Goal: Task Accomplishment & Management: Manage account settings

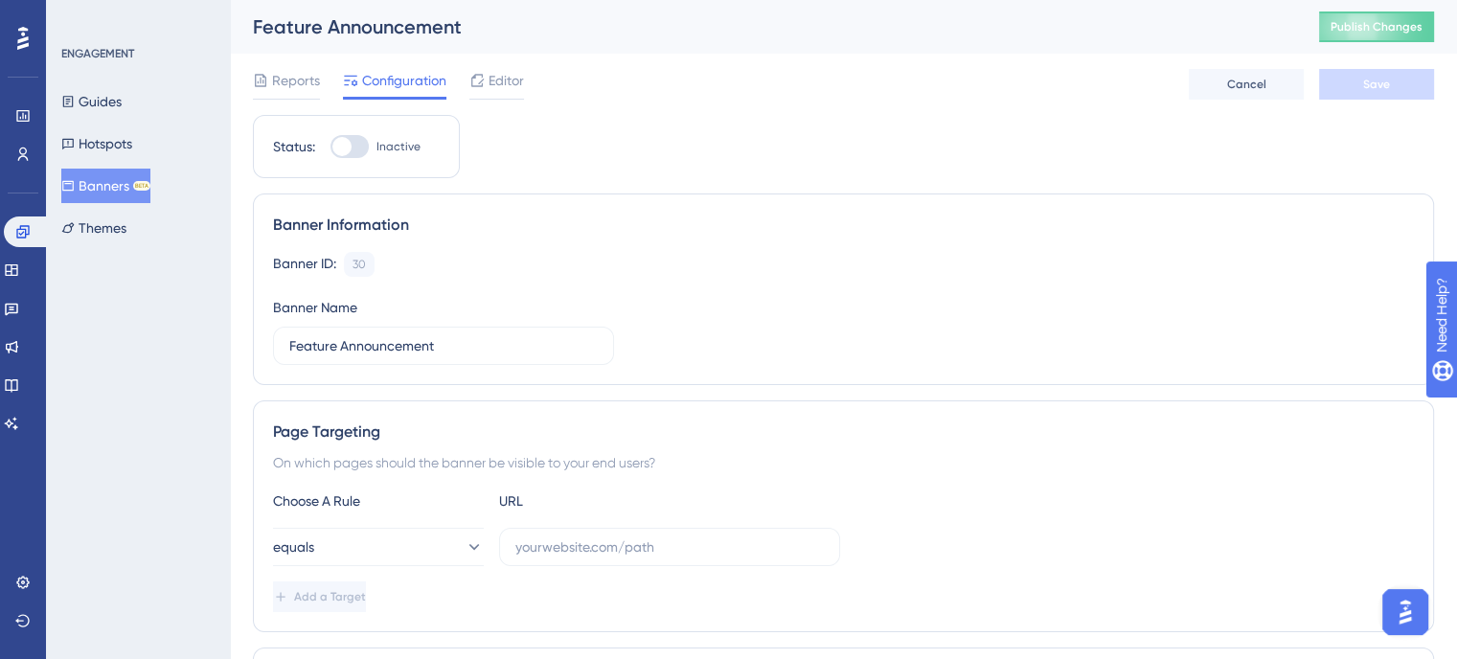
click at [107, 193] on button "Banners BETA" at bounding box center [105, 186] width 89 height 34
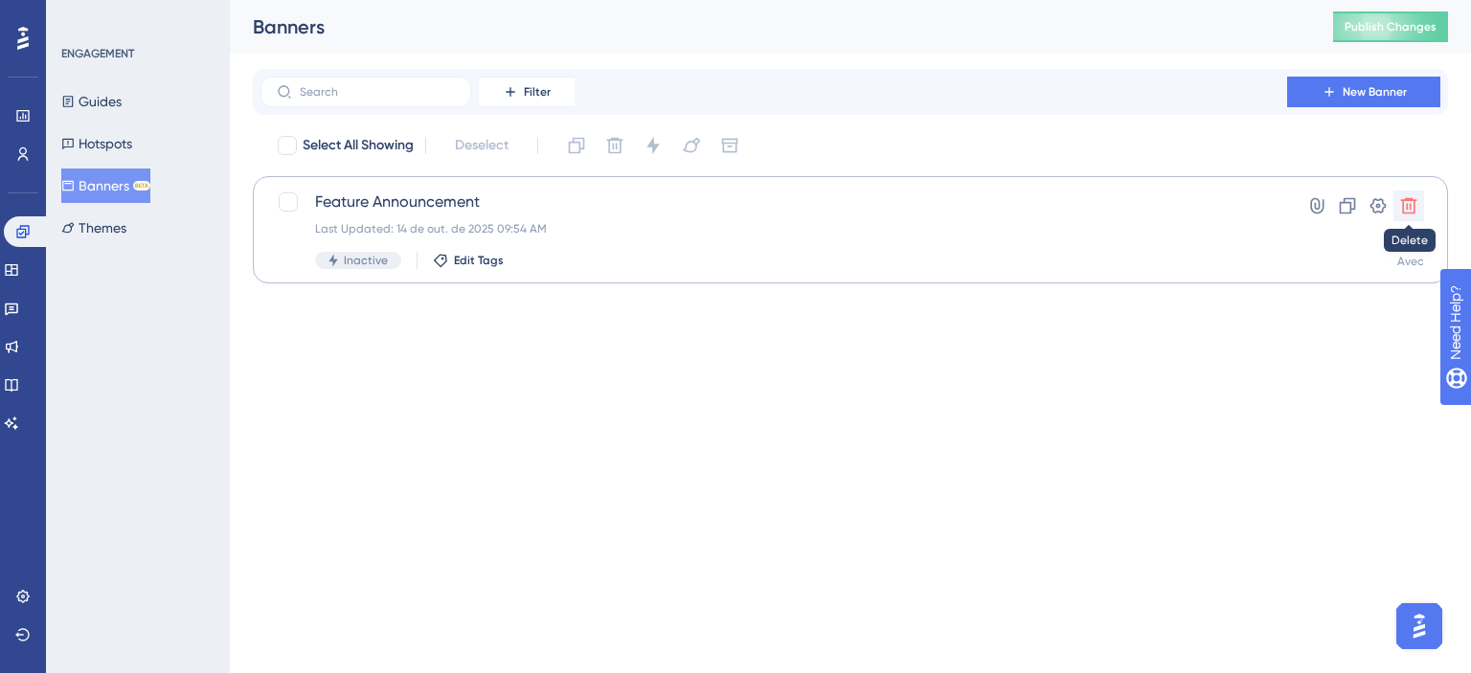
click at [1414, 203] on icon at bounding box center [1409, 206] width 16 height 16
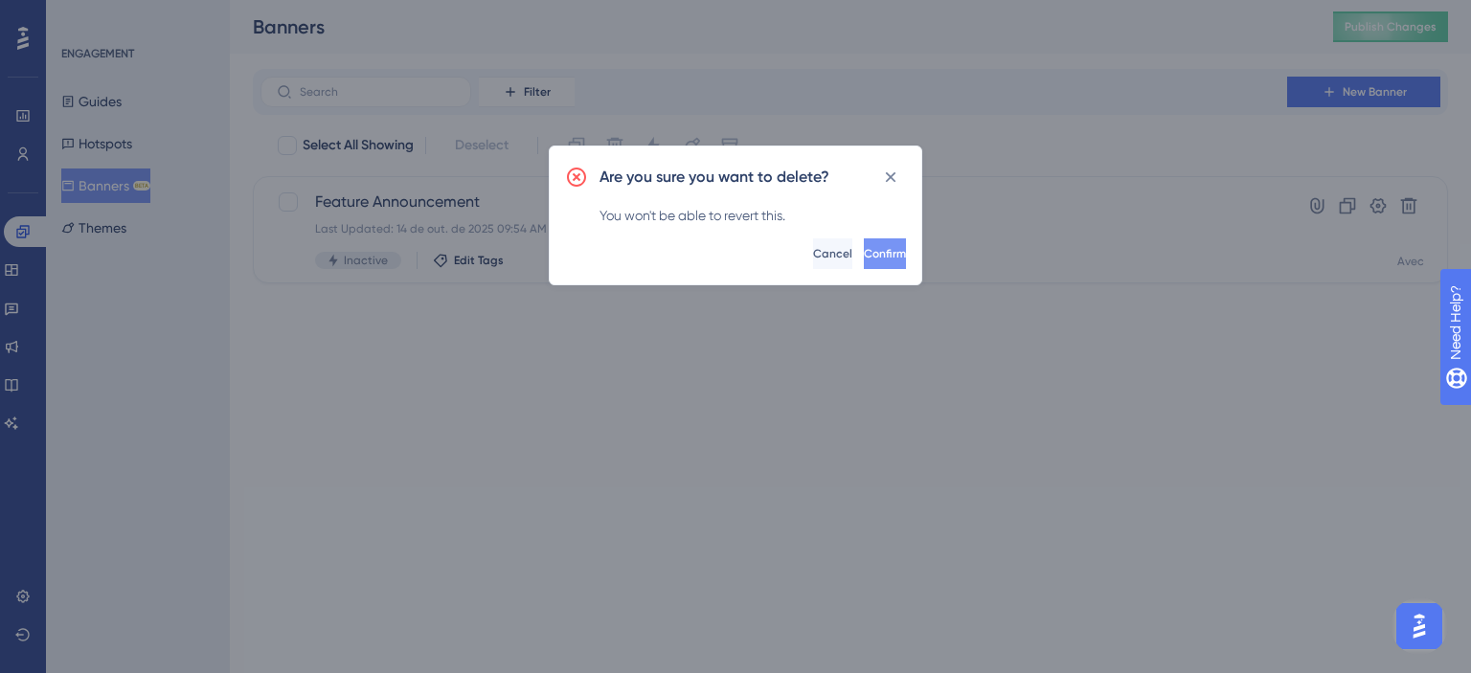
click at [877, 245] on button "Confirm" at bounding box center [885, 253] width 42 height 31
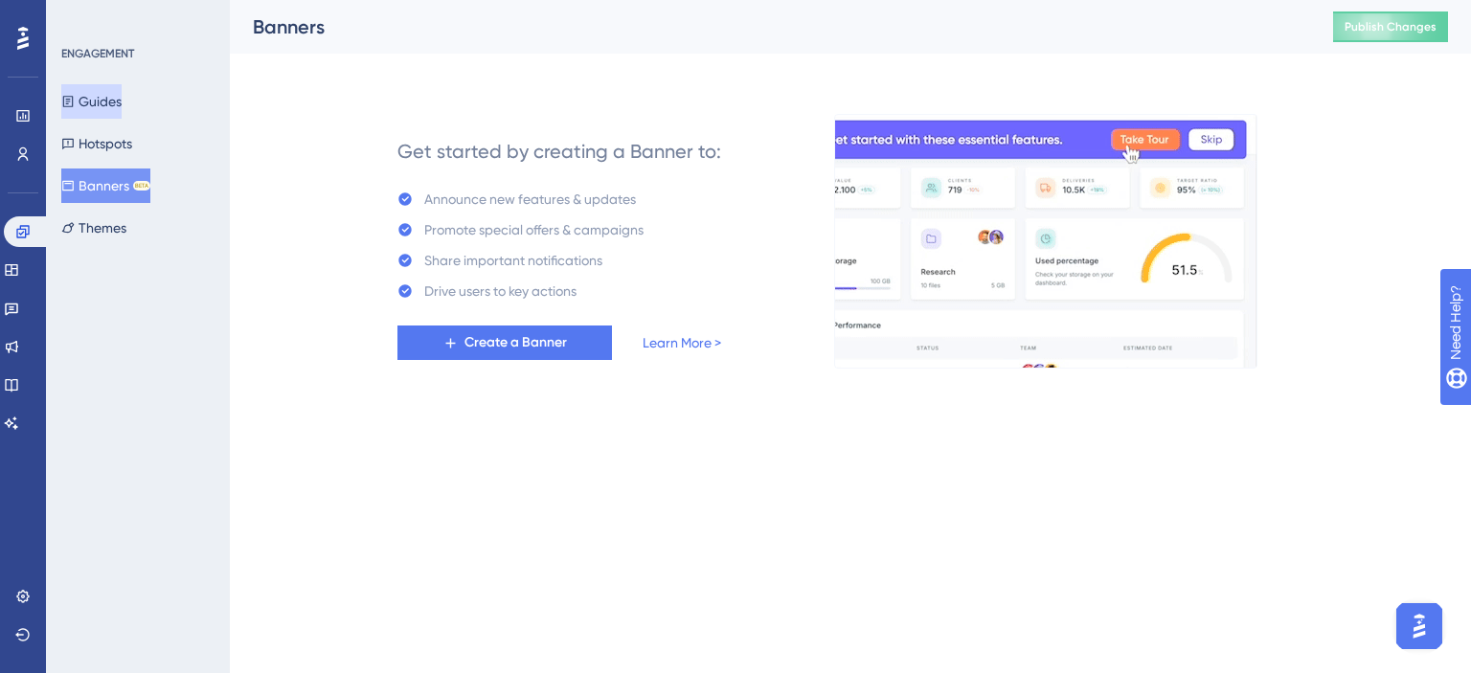
click at [122, 102] on button "Guides" at bounding box center [91, 101] width 60 height 34
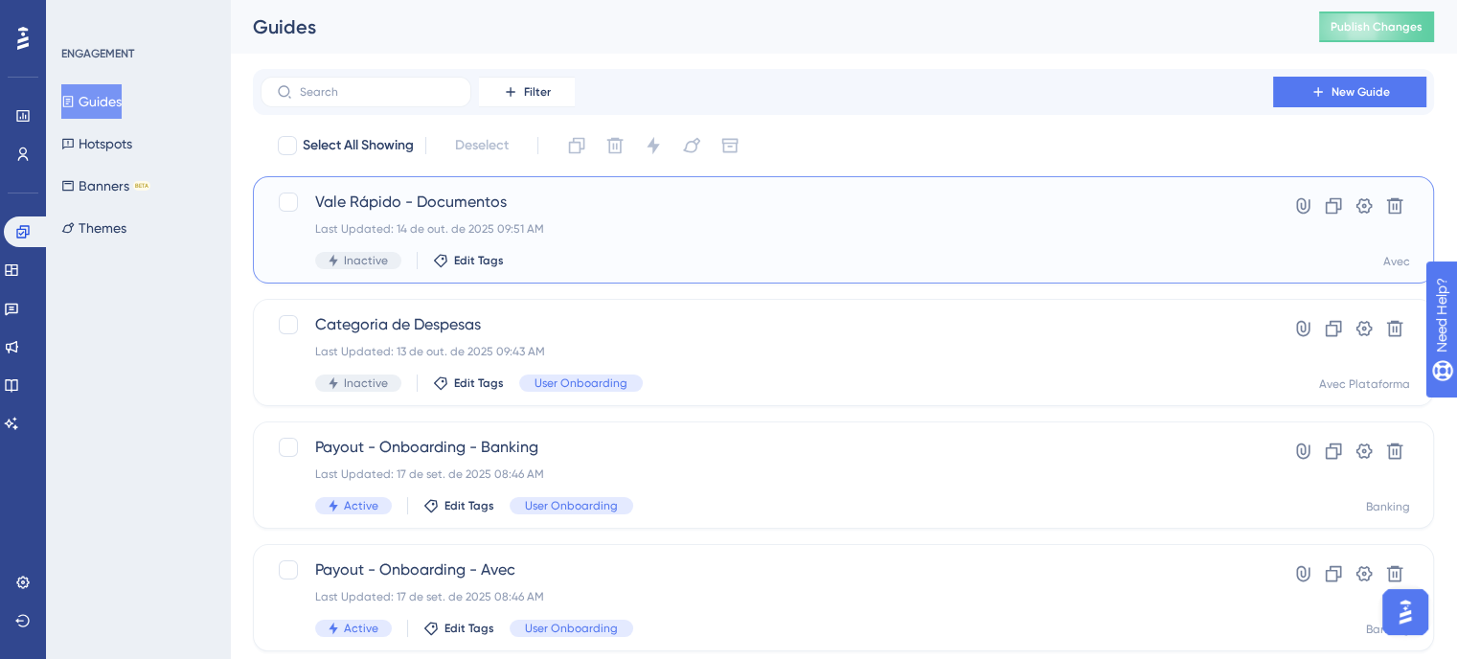
click at [725, 213] on span "Vale Rápido - Documentos" at bounding box center [766, 202] width 903 height 23
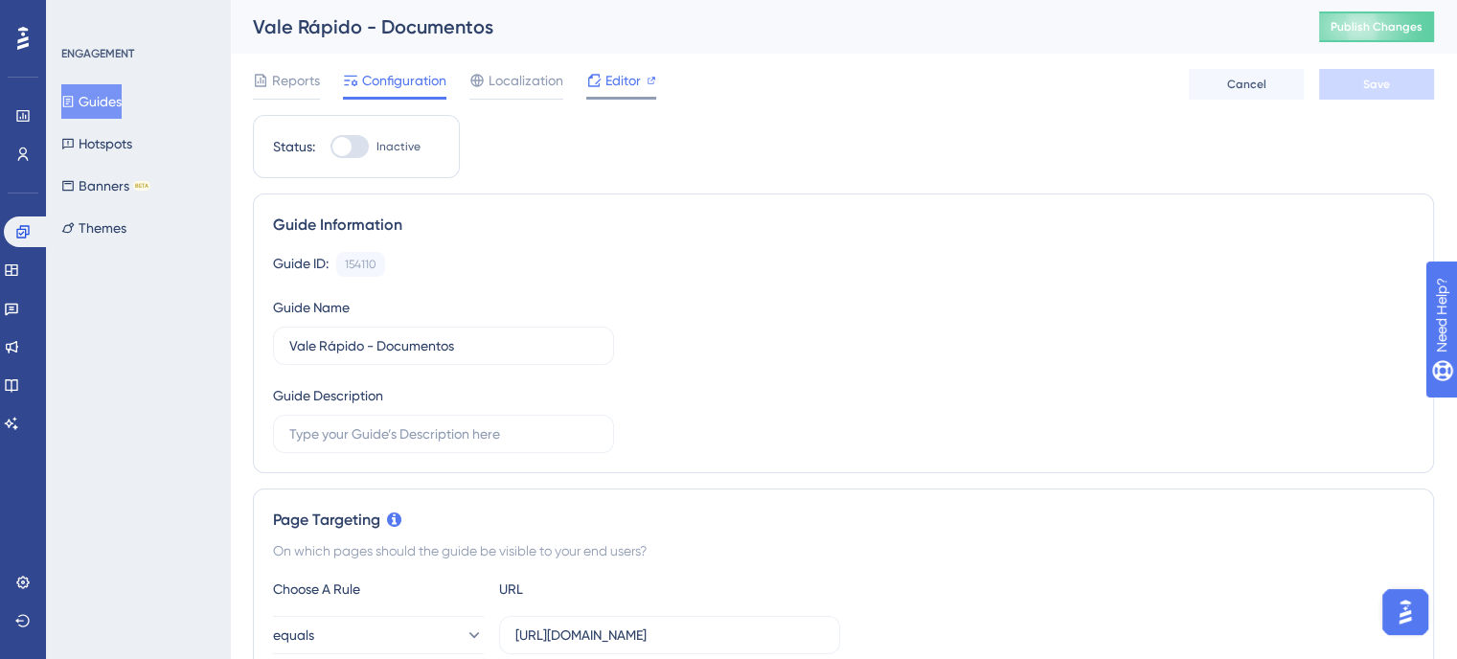
click at [615, 89] on span "Editor" at bounding box center [622, 80] width 35 height 23
click at [355, 153] on div at bounding box center [349, 146] width 38 height 23
click at [330, 147] on input "Inactive" at bounding box center [329, 147] width 1 height 1
checkbox input "true"
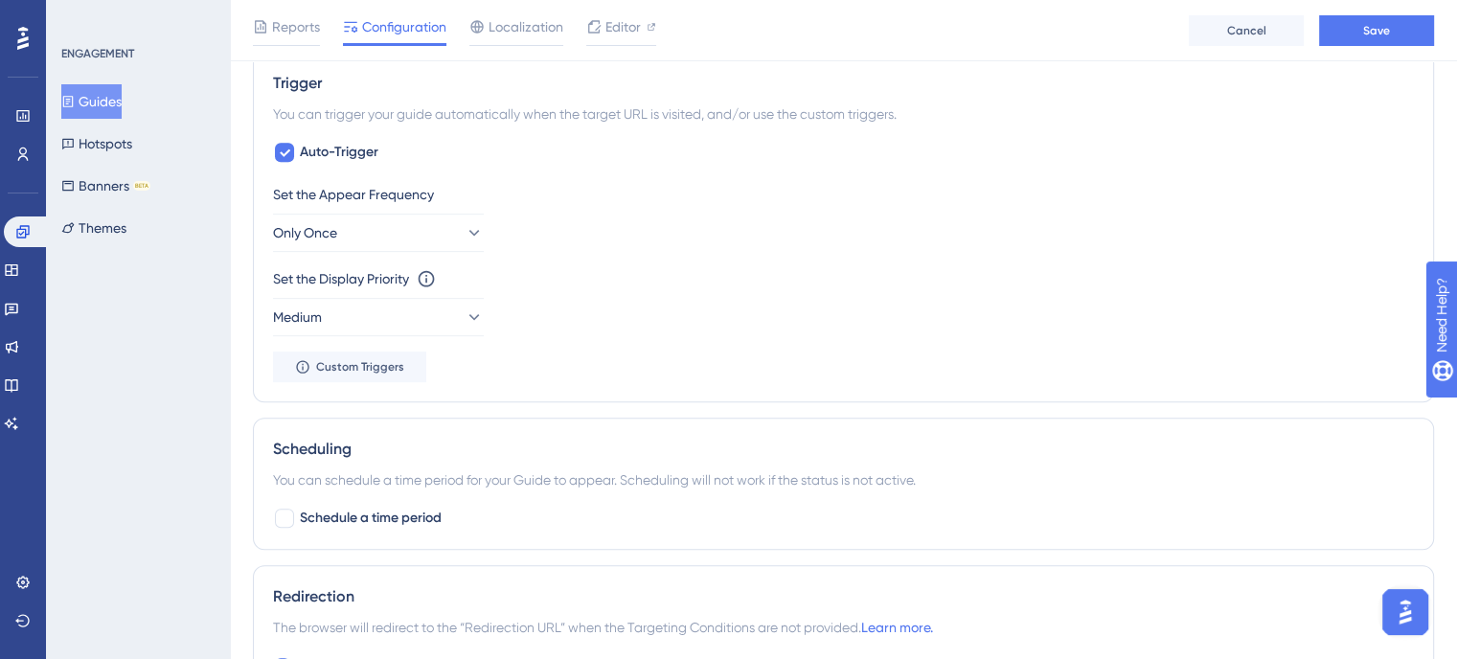
scroll to position [958, 0]
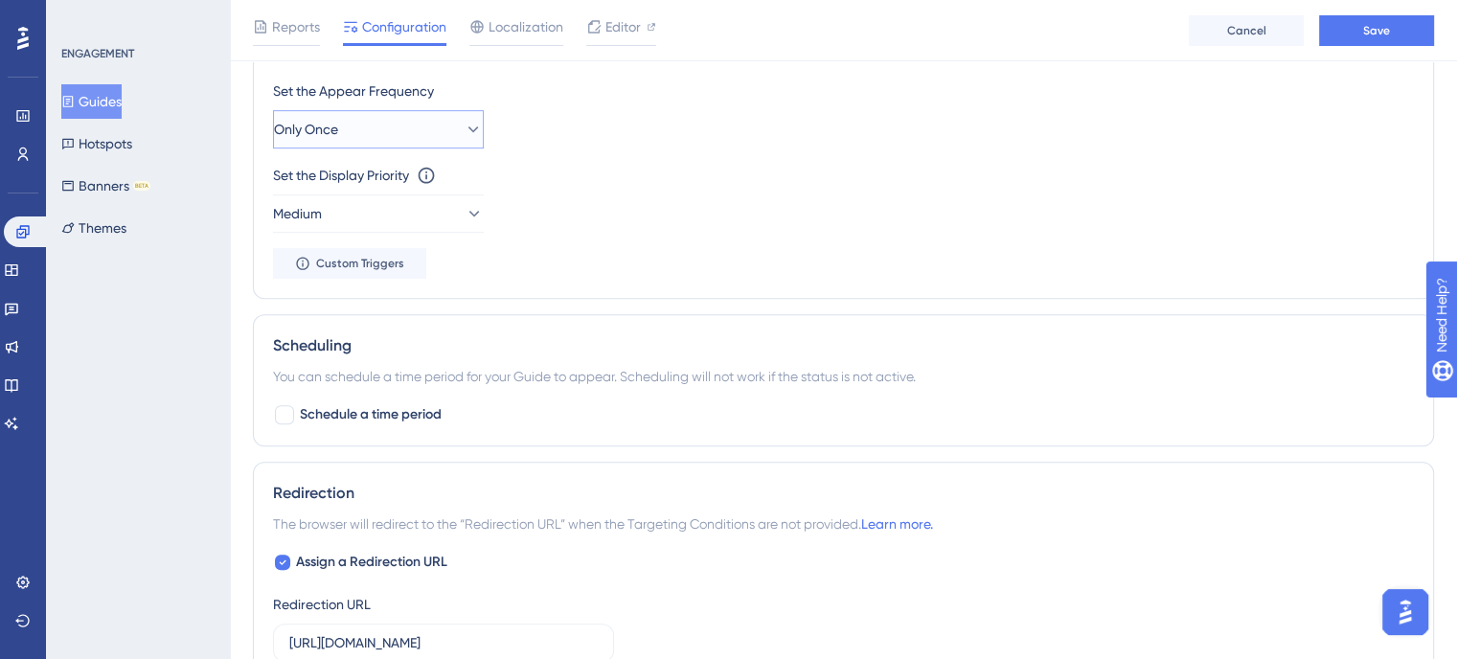
click at [444, 131] on button "Only Once" at bounding box center [378, 129] width 211 height 38
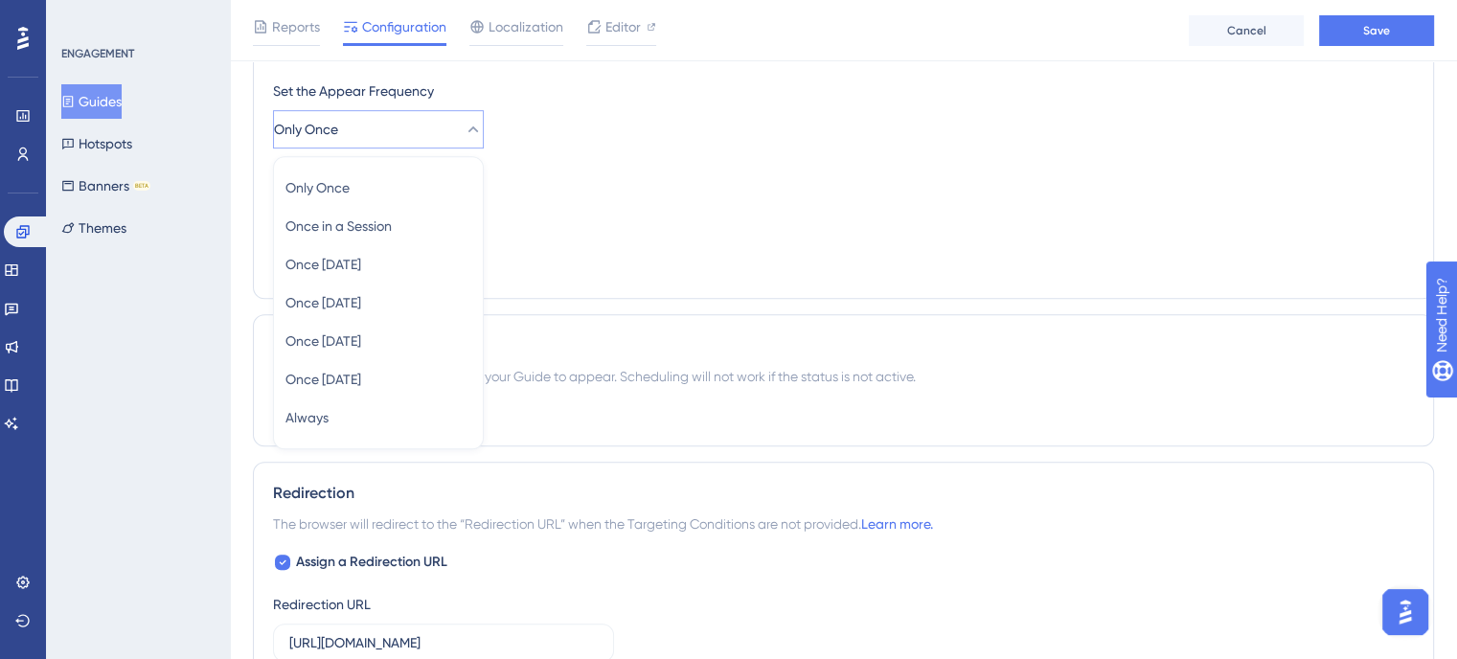
scroll to position [928, 0]
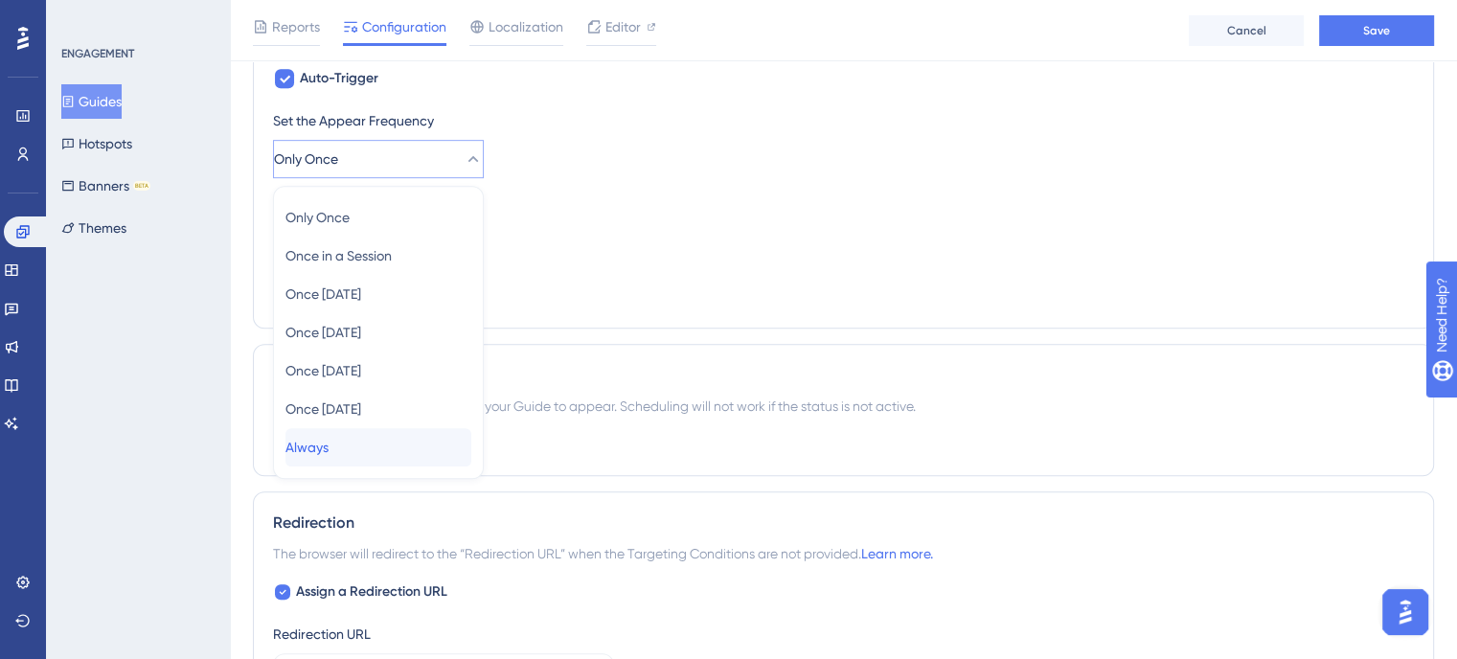
click at [351, 437] on div "Always Always" at bounding box center [378, 447] width 186 height 38
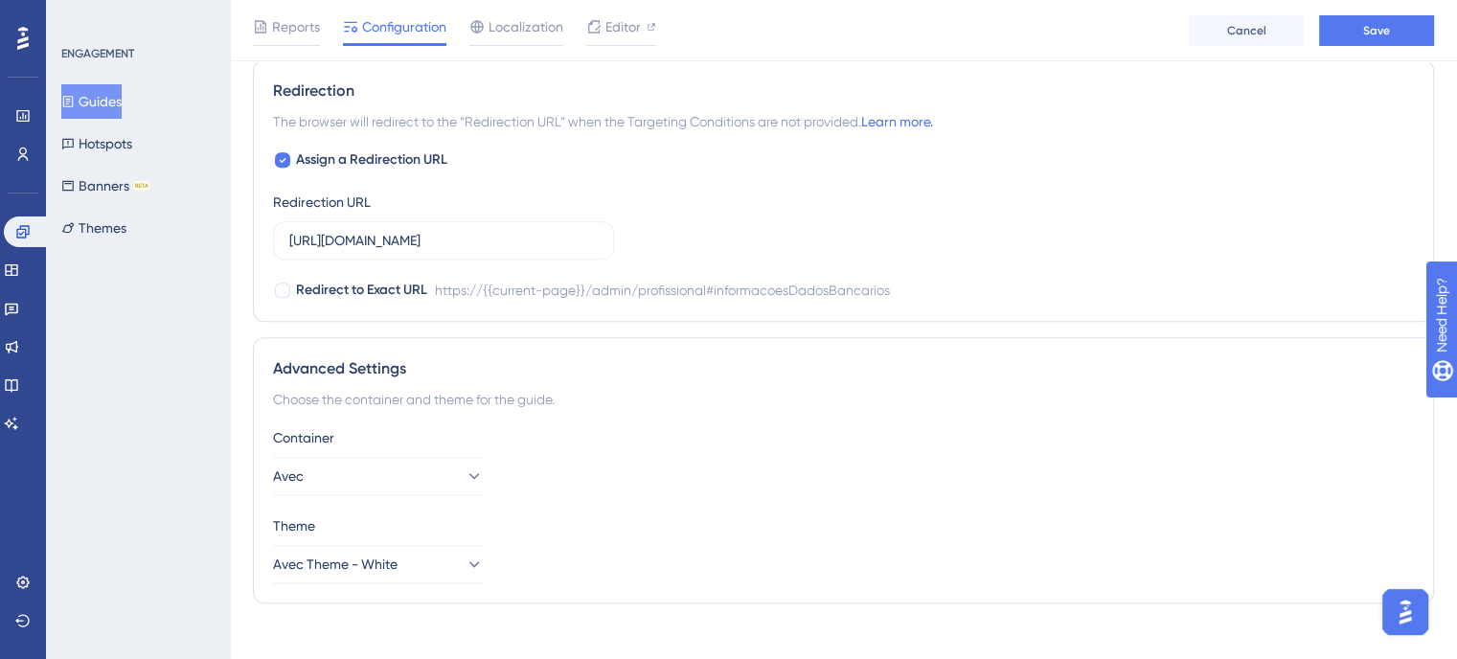
scroll to position [1576, 0]
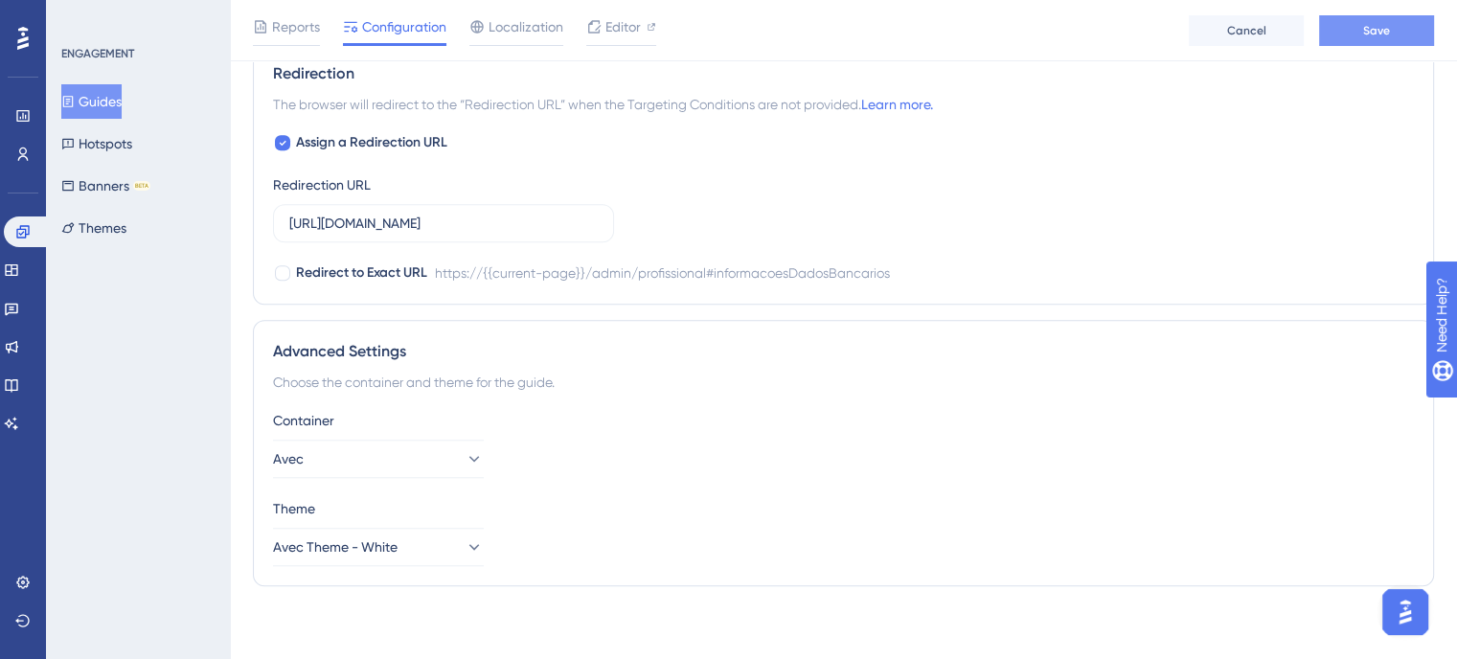
click at [1379, 37] on span "Save" at bounding box center [1376, 30] width 27 height 15
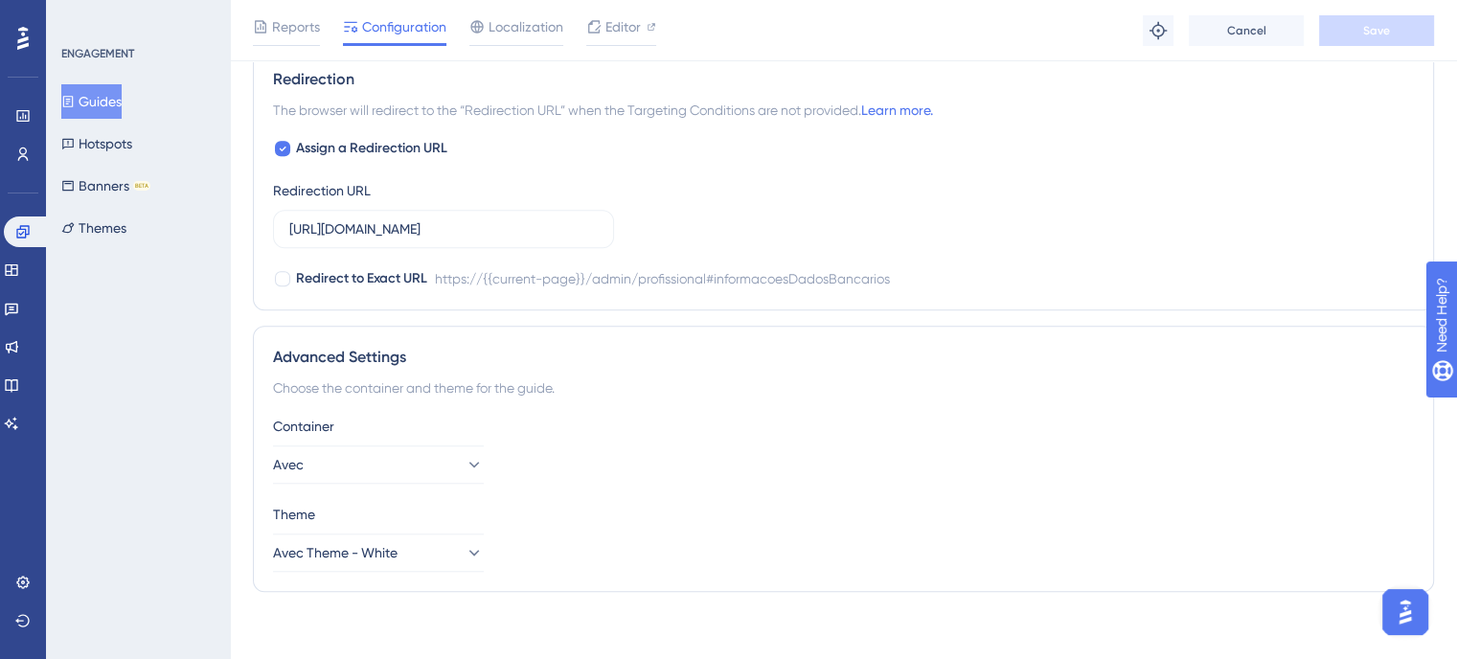
scroll to position [0, 0]
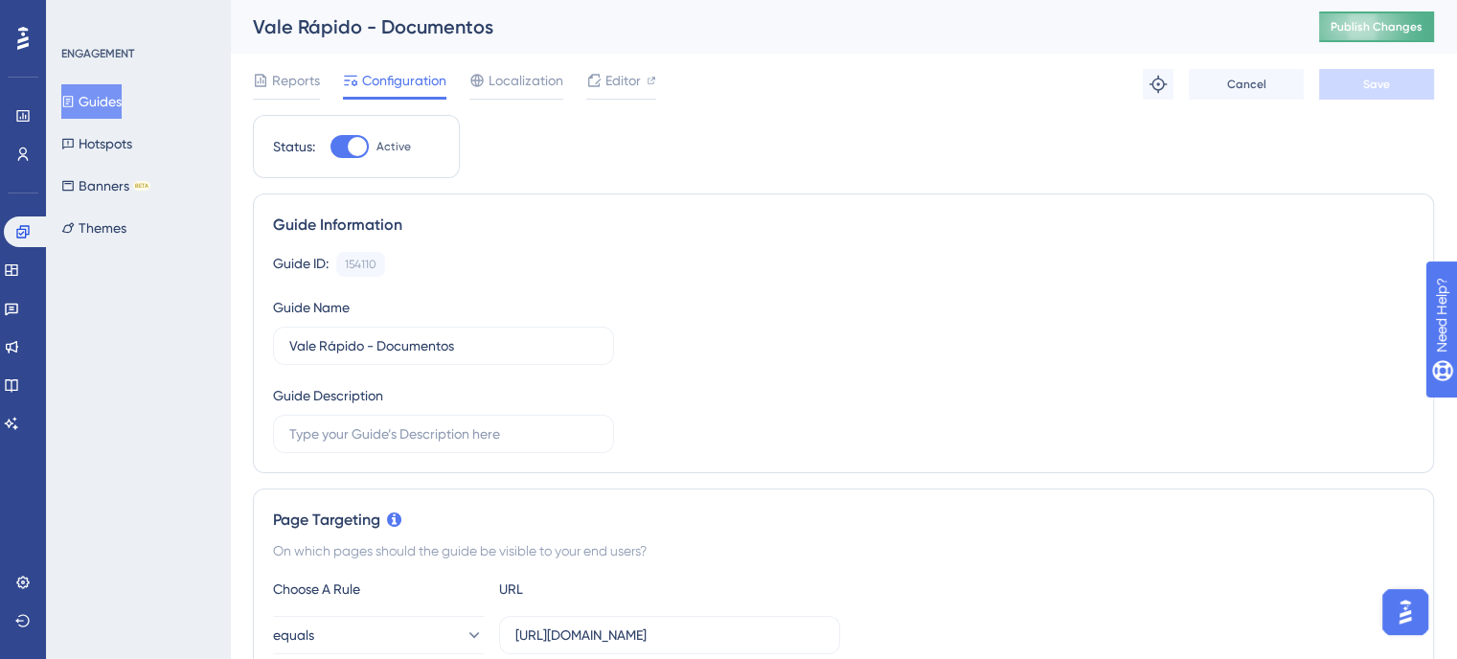
click at [1404, 29] on button "Publish Changes" at bounding box center [1376, 26] width 115 height 31
click at [629, 86] on span "Editor" at bounding box center [622, 80] width 35 height 23
click at [284, 87] on span "Reports" at bounding box center [296, 80] width 48 height 23
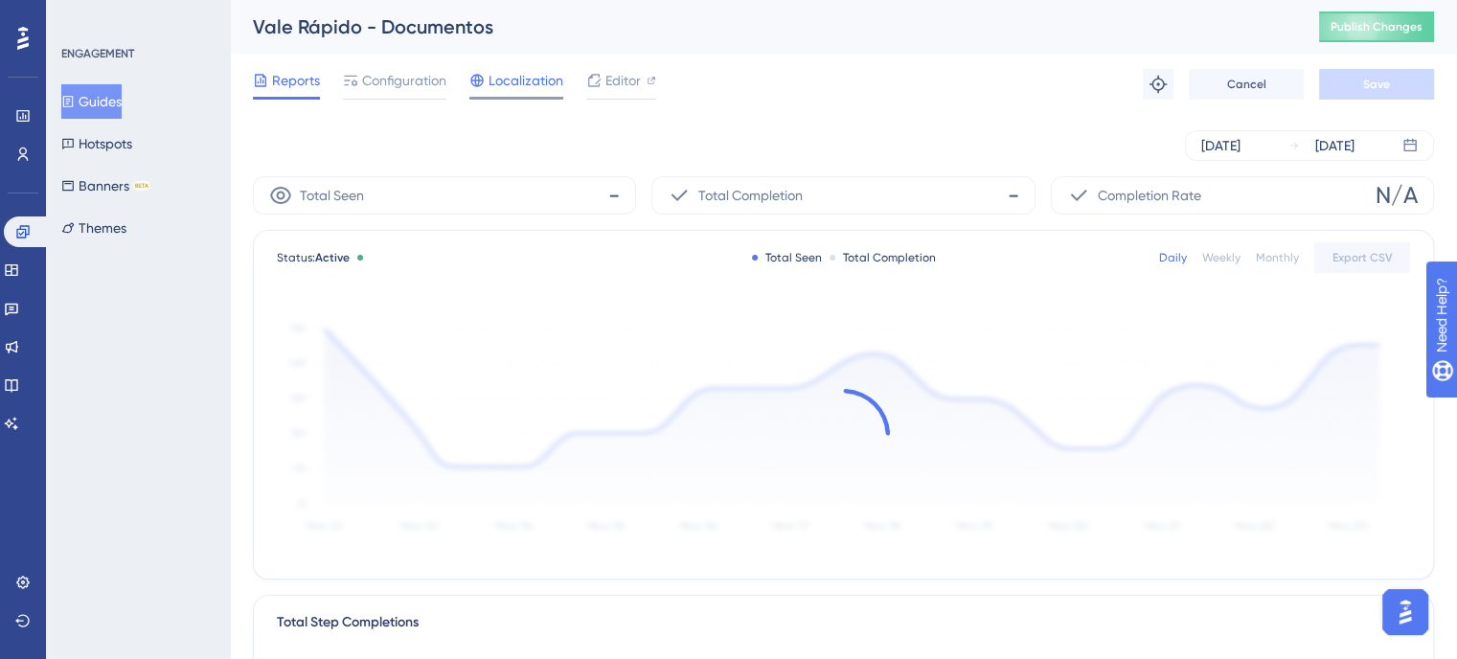
click at [537, 81] on span "Localization" at bounding box center [525, 80] width 75 height 23
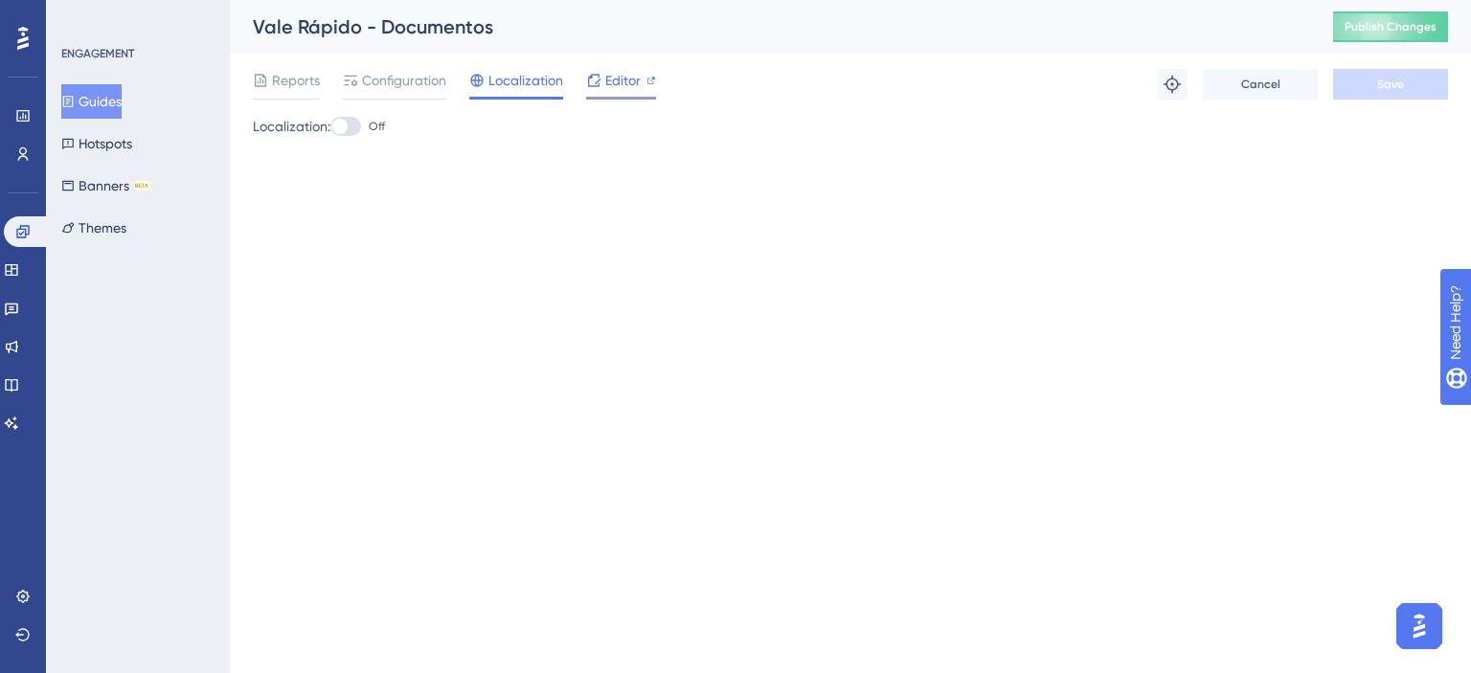
click at [606, 76] on span "Editor" at bounding box center [622, 80] width 35 height 23
click at [1345, 24] on button "Publish Changes" at bounding box center [1390, 26] width 115 height 31
click at [119, 96] on button "Guides" at bounding box center [91, 101] width 60 height 34
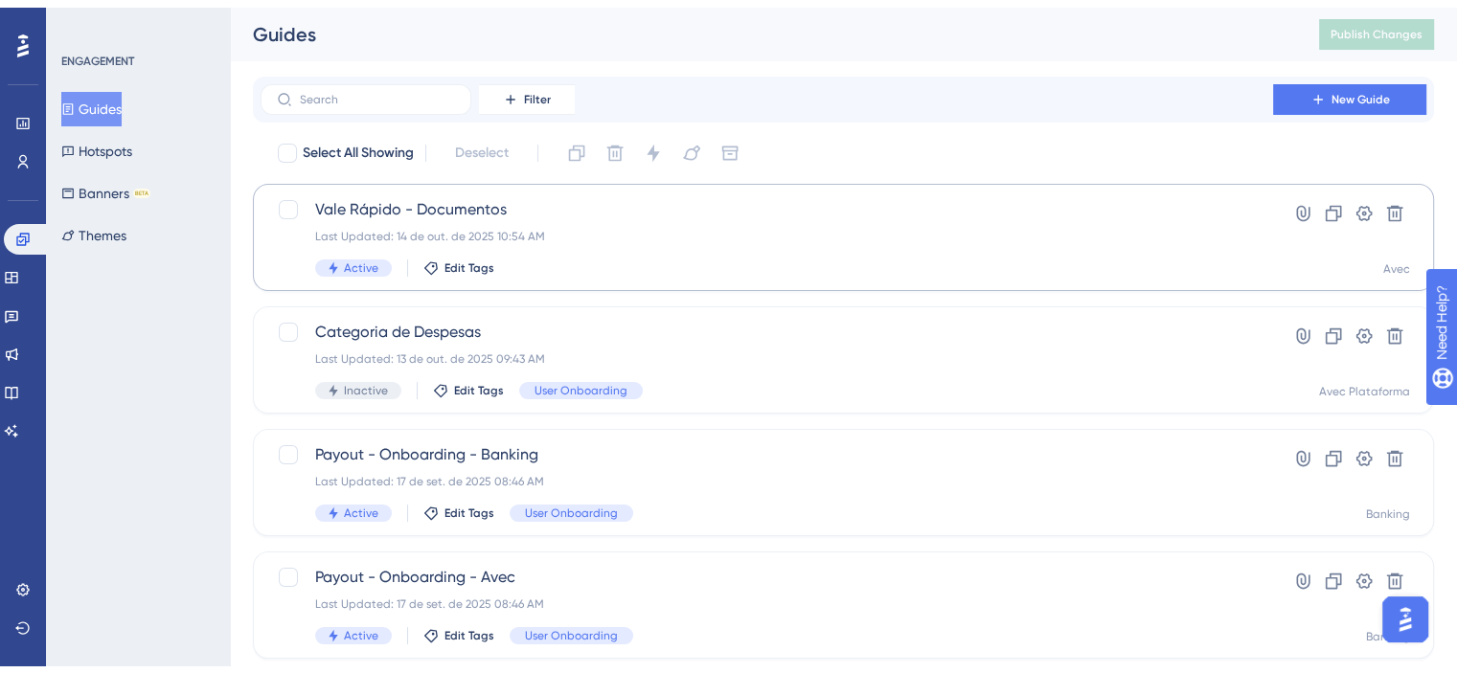
scroll to position [96, 0]
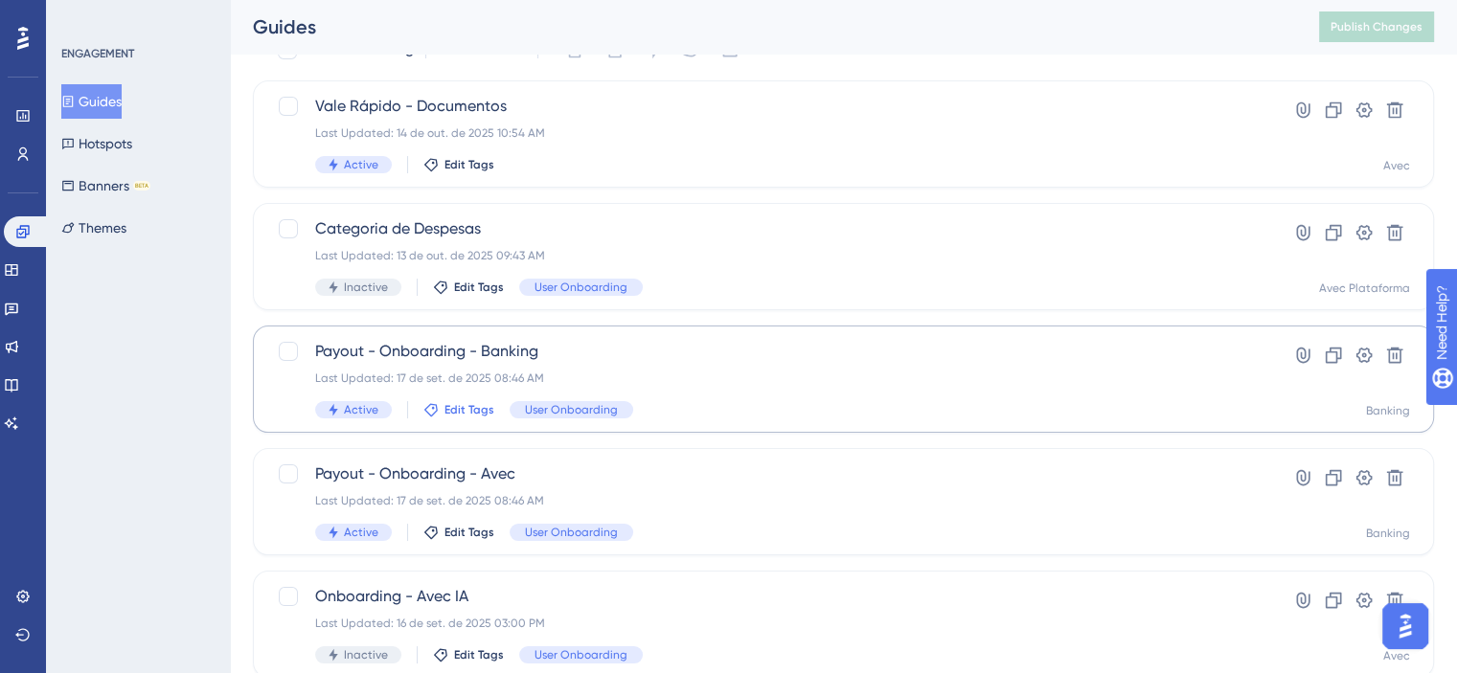
click at [460, 408] on span "Edit Tags" at bounding box center [469, 409] width 50 height 15
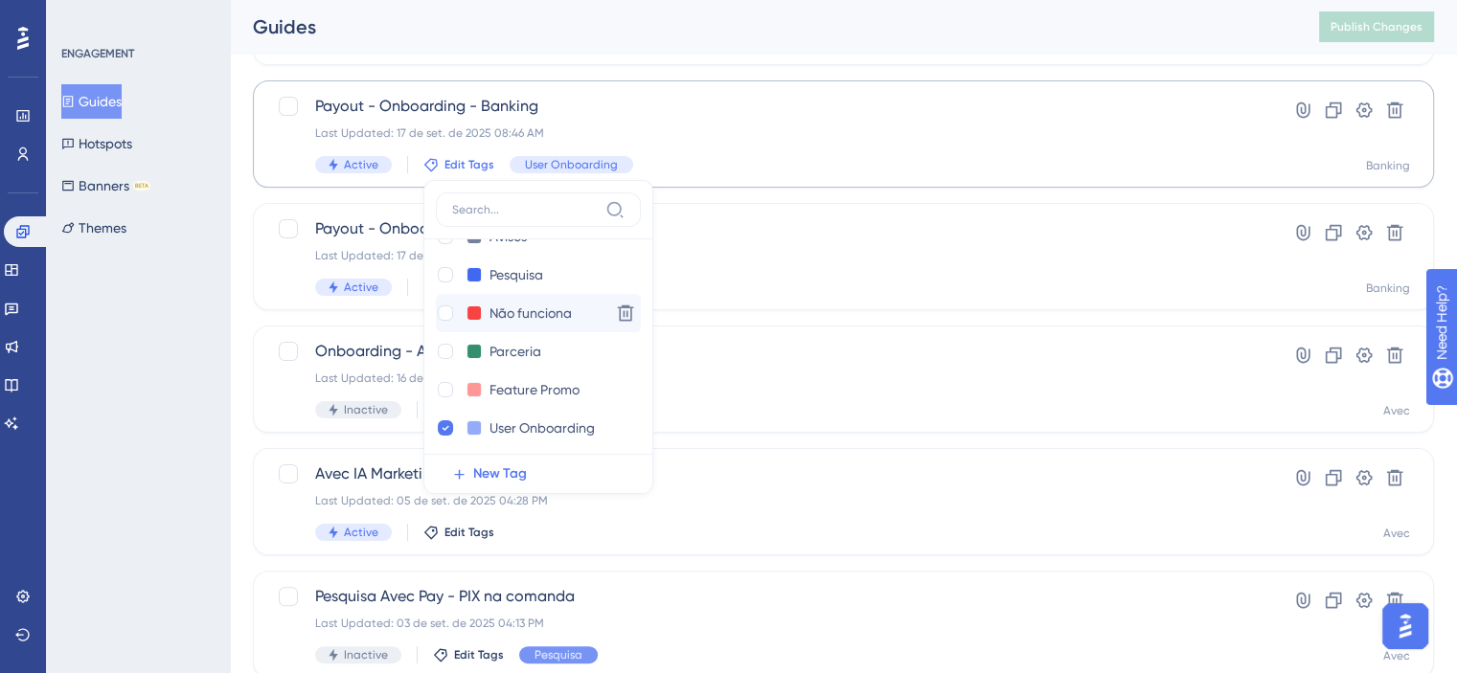
scroll to position [114, 0]
click at [712, 60] on div "Categoria de Despesas Last Updated: 13 de out. de 2025 09:43 AM Inactive Edit T…" at bounding box center [843, 11] width 1181 height 107
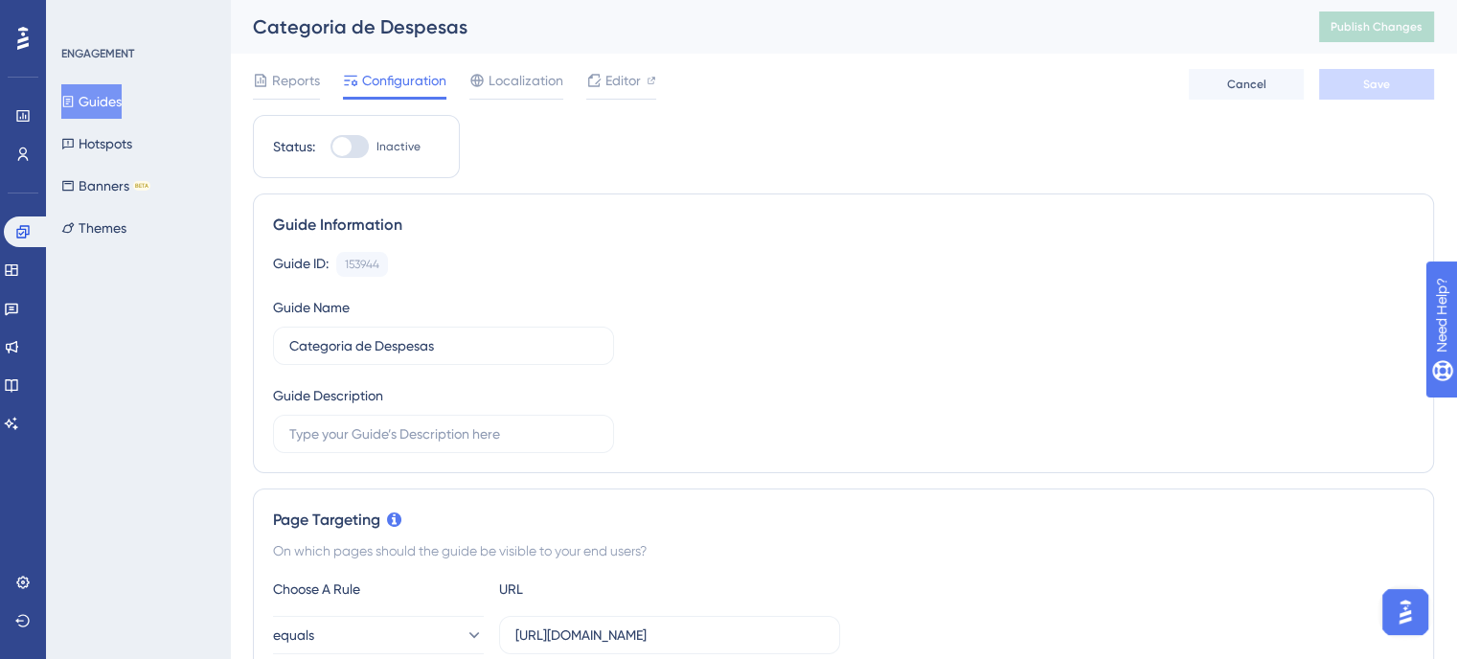
click at [107, 117] on button "Guides" at bounding box center [91, 101] width 60 height 34
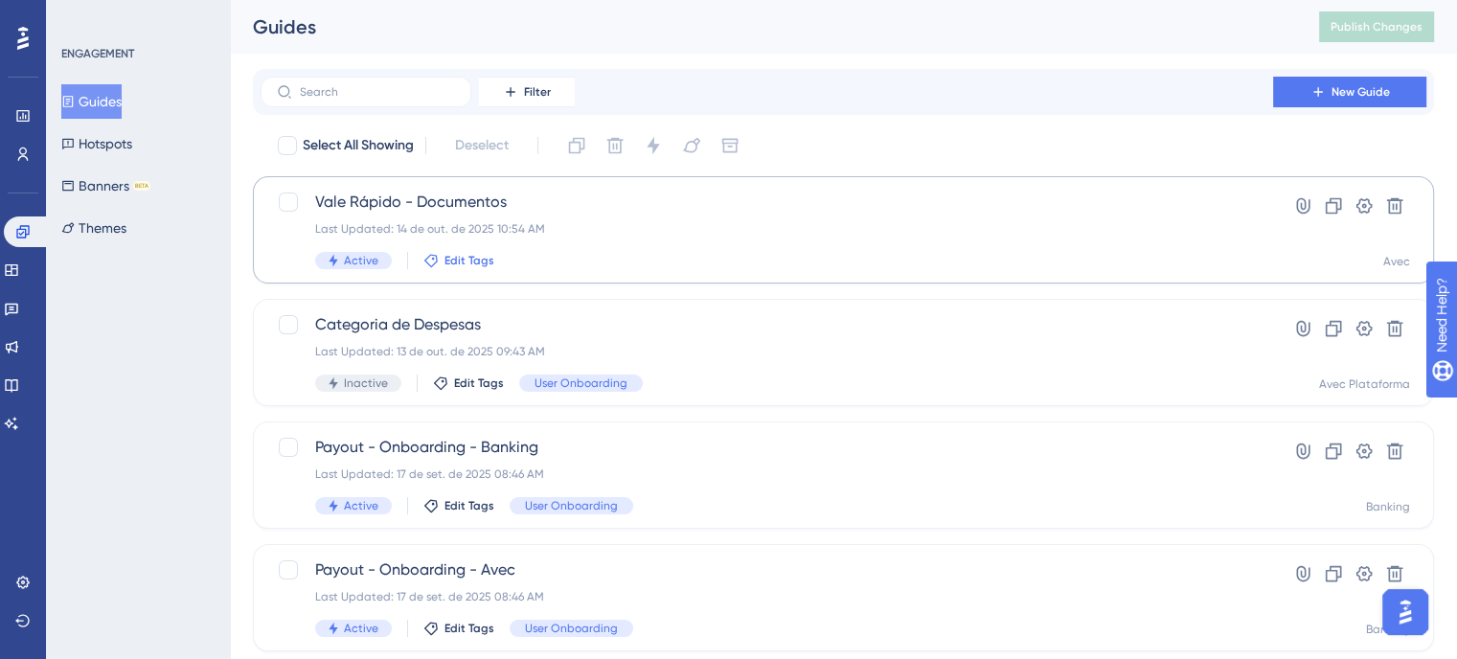
click at [475, 257] on span "Edit Tags" at bounding box center [469, 260] width 50 height 15
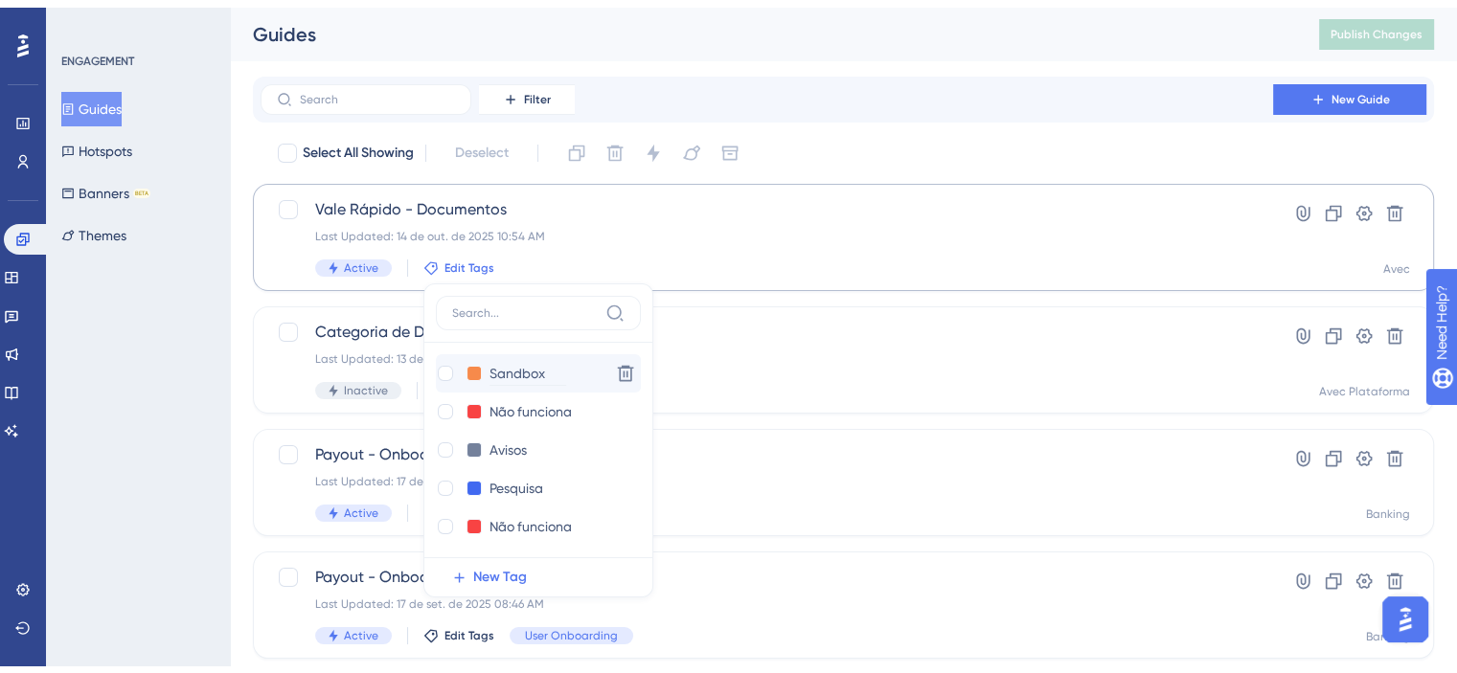
scroll to position [103, 0]
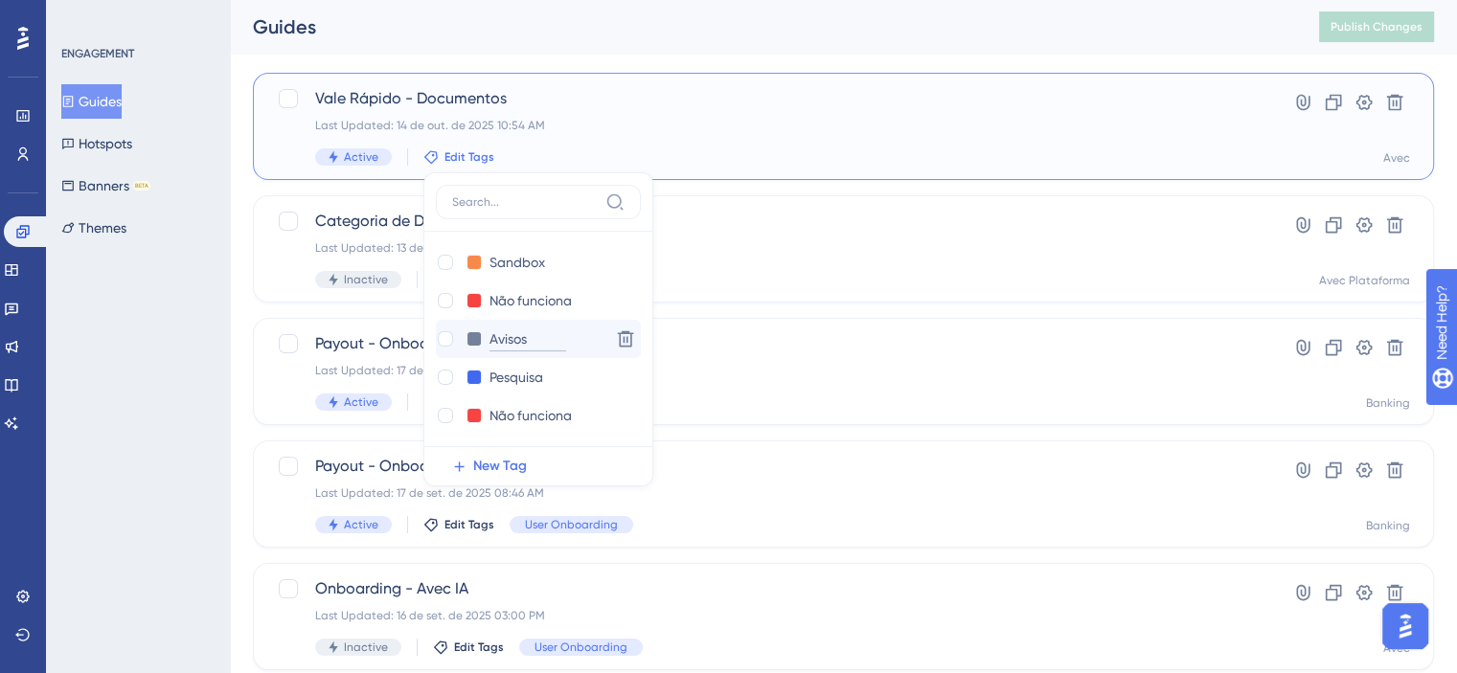
click at [544, 344] on input "Avisos" at bounding box center [527, 340] width 77 height 24
click at [444, 343] on div at bounding box center [445, 338] width 15 height 15
checkbox input "true"
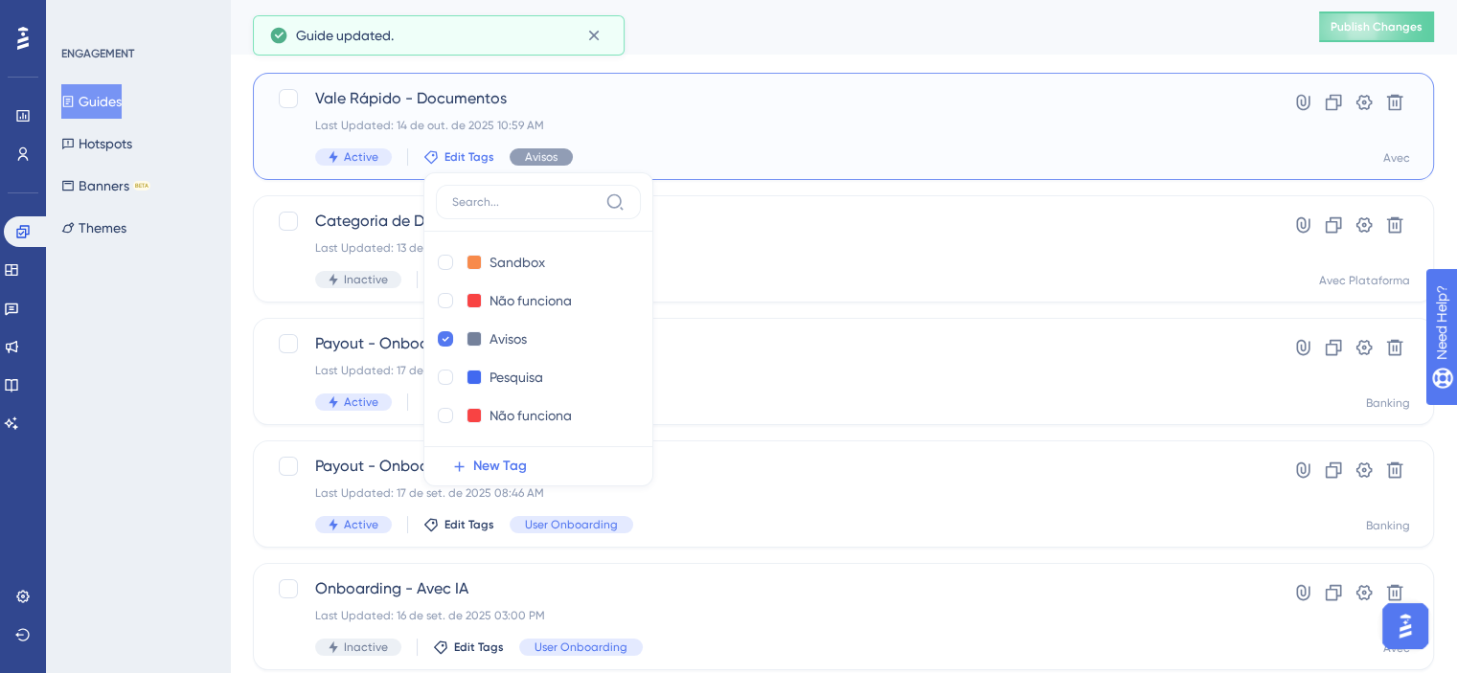
click at [513, 95] on span "Vale Rápido - Documentos" at bounding box center [766, 98] width 903 height 23
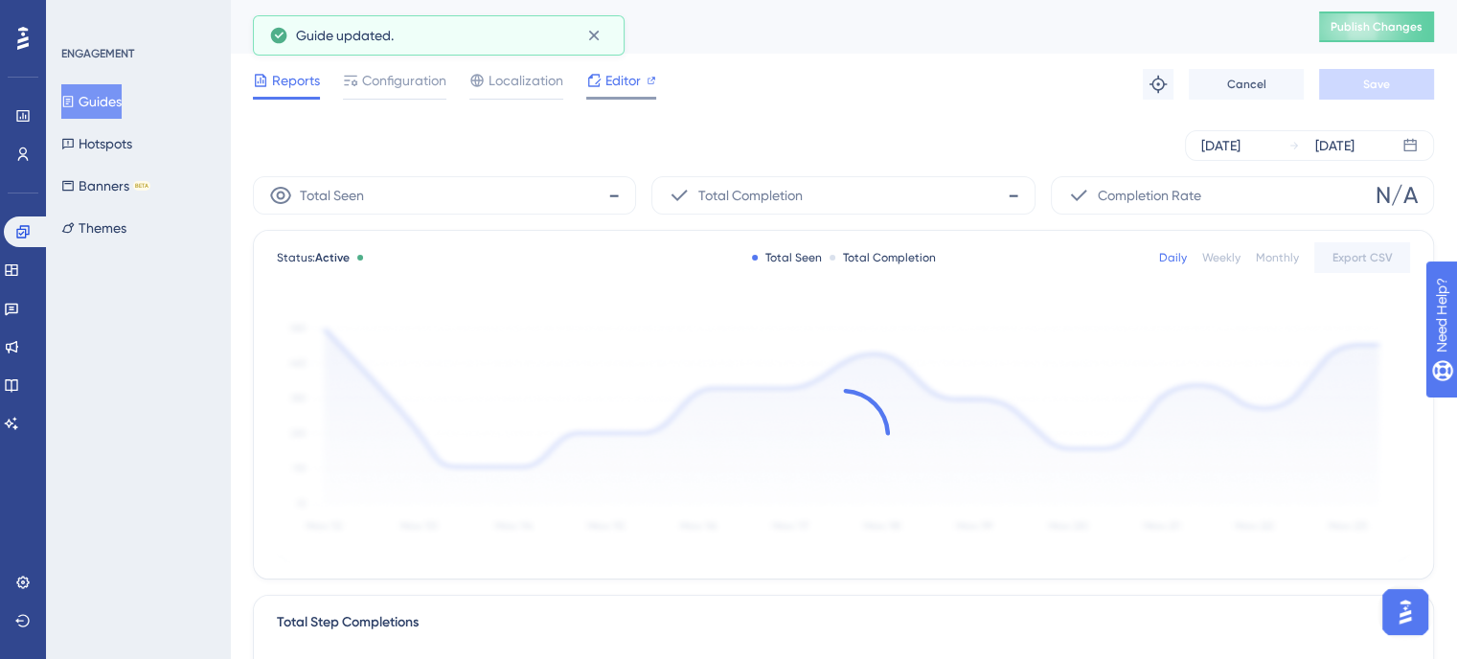
click at [632, 87] on span "Editor" at bounding box center [622, 80] width 35 height 23
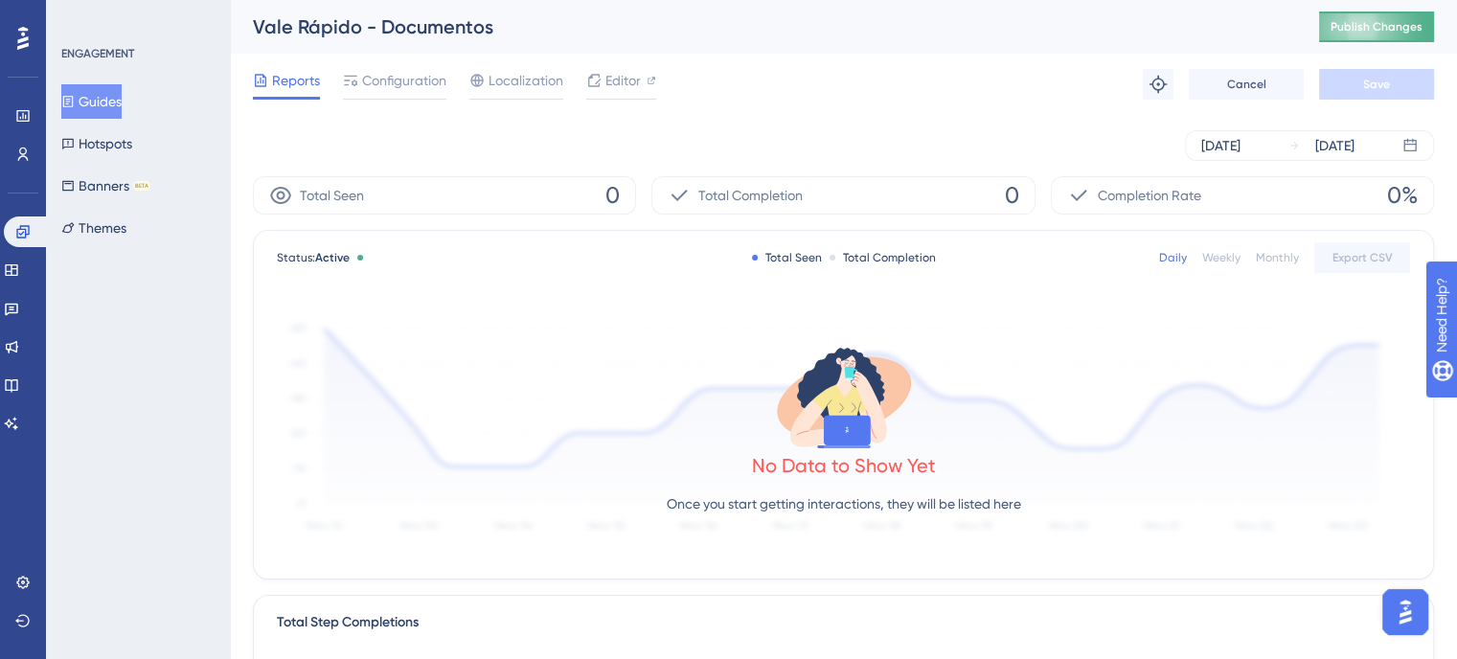
click at [1372, 34] on button "Publish Changes" at bounding box center [1376, 26] width 115 height 31
